Goal: Find specific page/section

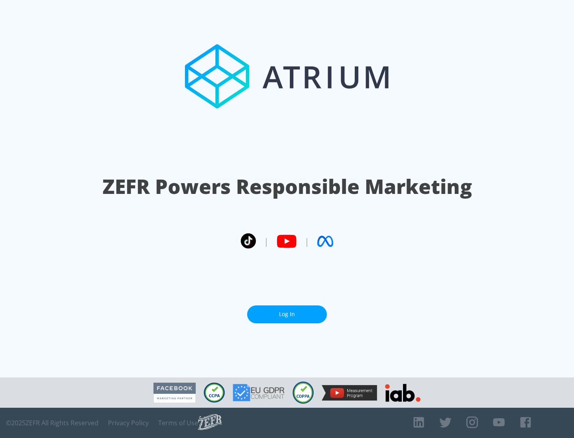
click at [287, 314] on link "Log In" at bounding box center [287, 315] width 80 height 18
